Goal: Information Seeking & Learning: Learn about a topic

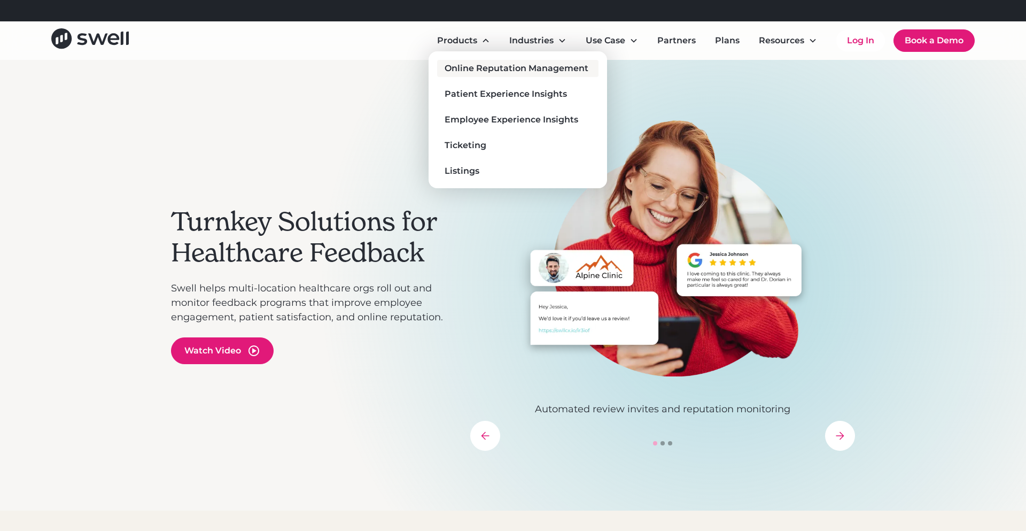
click at [465, 65] on div "Online Reputation Management" at bounding box center [517, 68] width 144 height 13
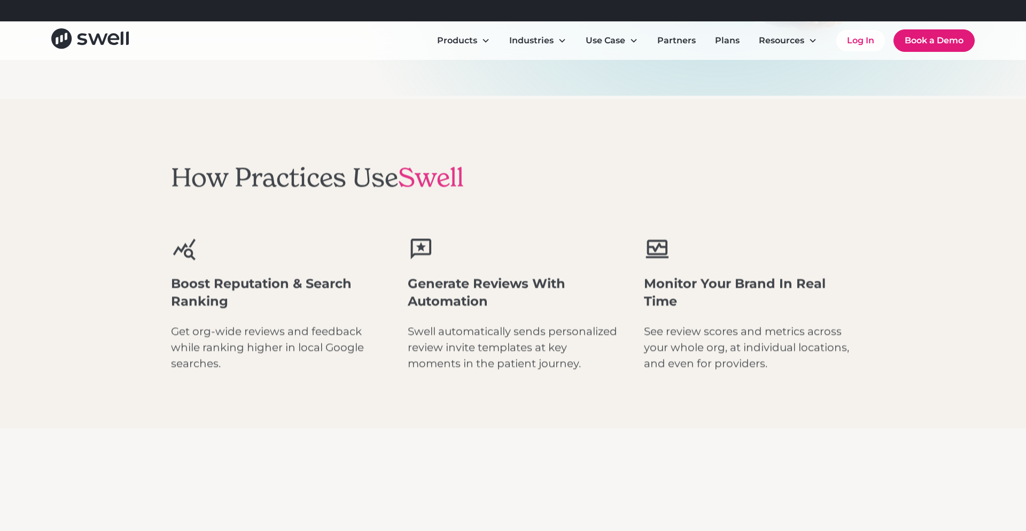
click at [378, 155] on div "How Practices Use Swell Boost Reputation & Search Ranking Get org-wide reviews …" at bounding box center [513, 266] width 684 height 329
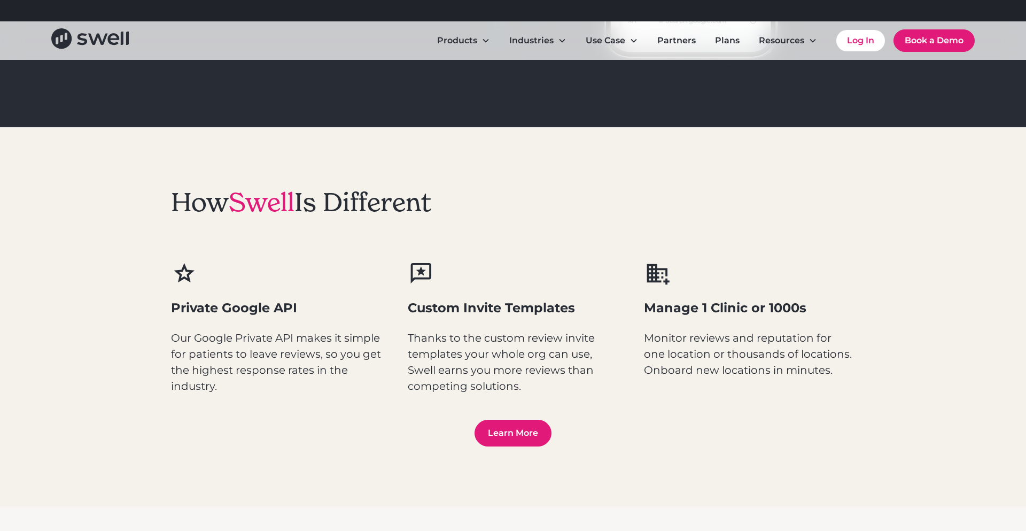
scroll to position [1301, 0]
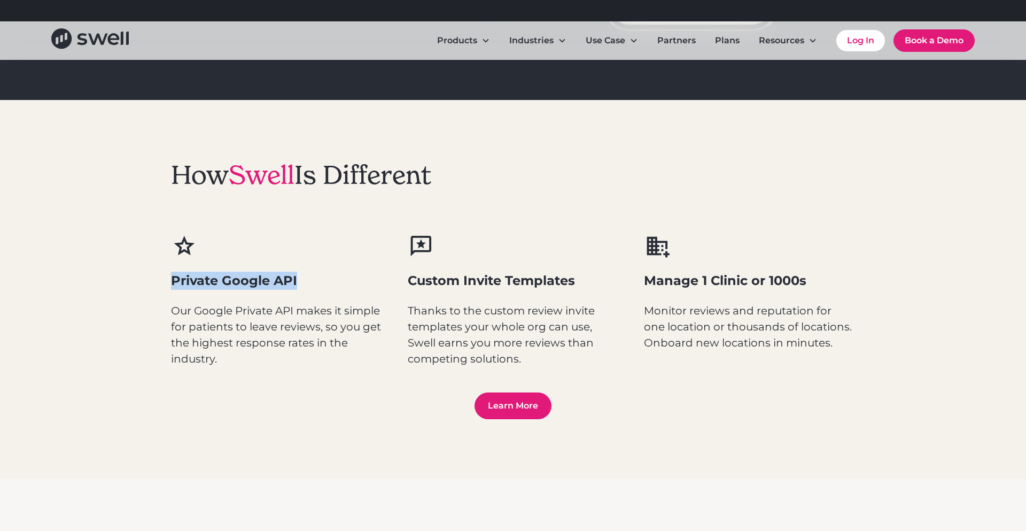
drag, startPoint x: 173, startPoint y: 279, endPoint x: 309, endPoint y: 280, distance: 135.7
click at [309, 280] on h3 "Private Google API" at bounding box center [276, 280] width 211 height 18
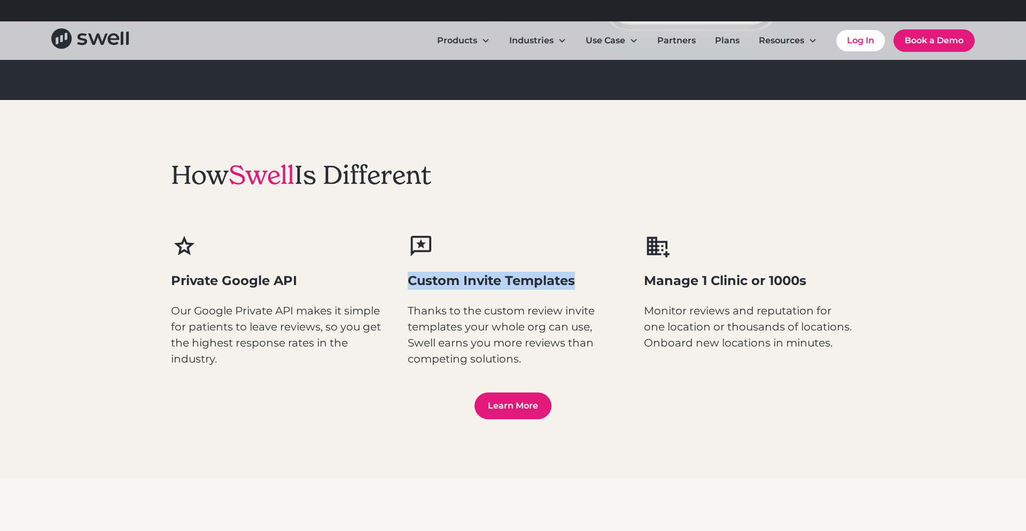
drag, startPoint x: 407, startPoint y: 282, endPoint x: 591, endPoint y: 278, distance: 183.4
click at [591, 278] on h3 "Custom Invite Templates" at bounding box center [513, 280] width 211 height 18
click at [586, 282] on h3 "Custom Invite Templates" at bounding box center [513, 280] width 211 height 18
